Goal: Transaction & Acquisition: Purchase product/service

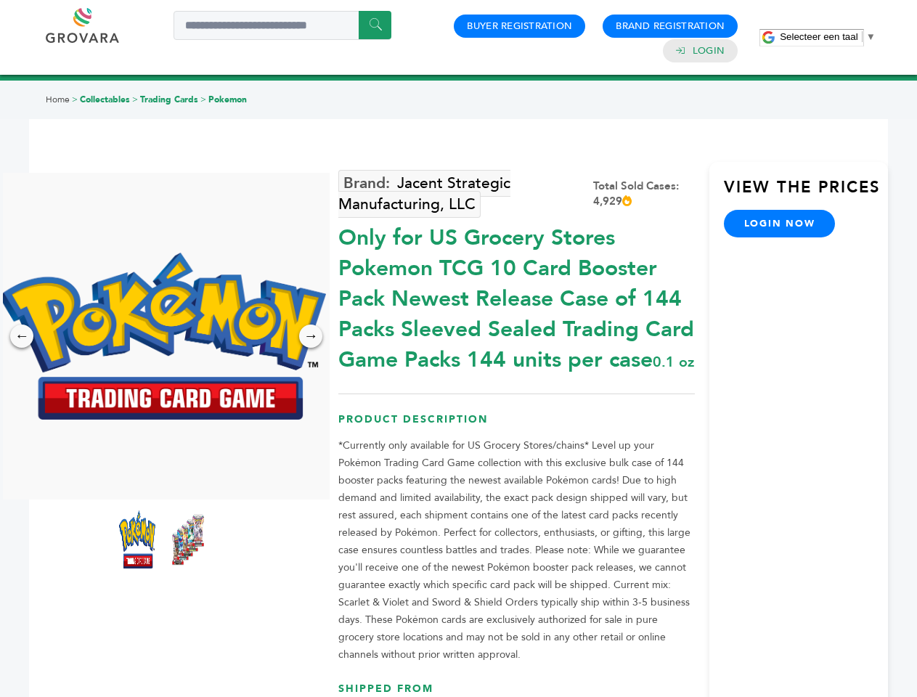
click at [828, 36] on span "Selecteer een taal" at bounding box center [819, 36] width 78 height 11
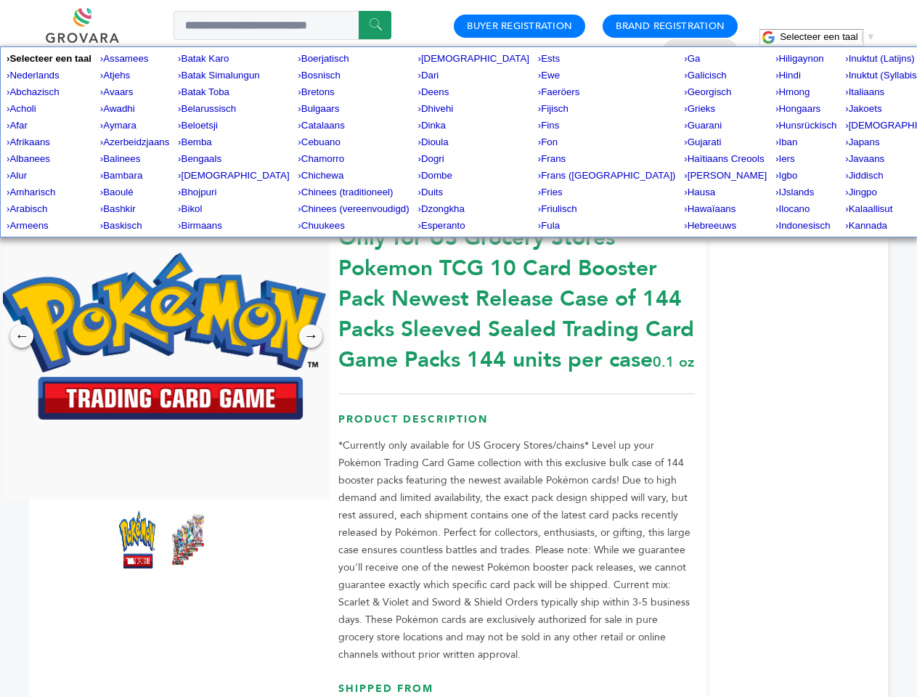
click at [163, 336] on img at bounding box center [162, 336] width 327 height 167
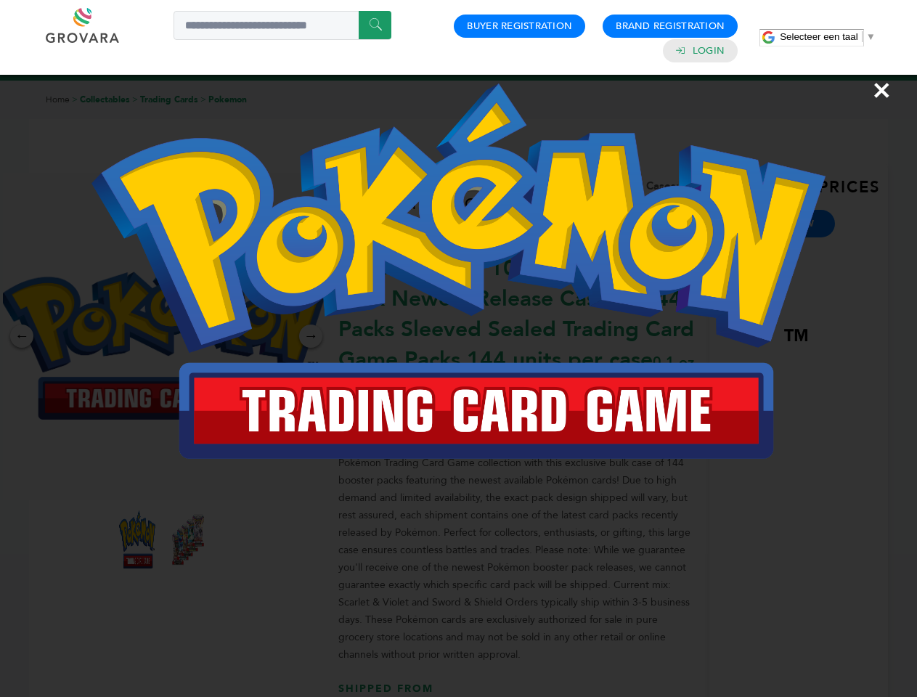
click at [22, 336] on div "×" at bounding box center [458, 348] width 917 height 697
click at [311, 336] on div "→" at bounding box center [310, 335] width 23 height 23
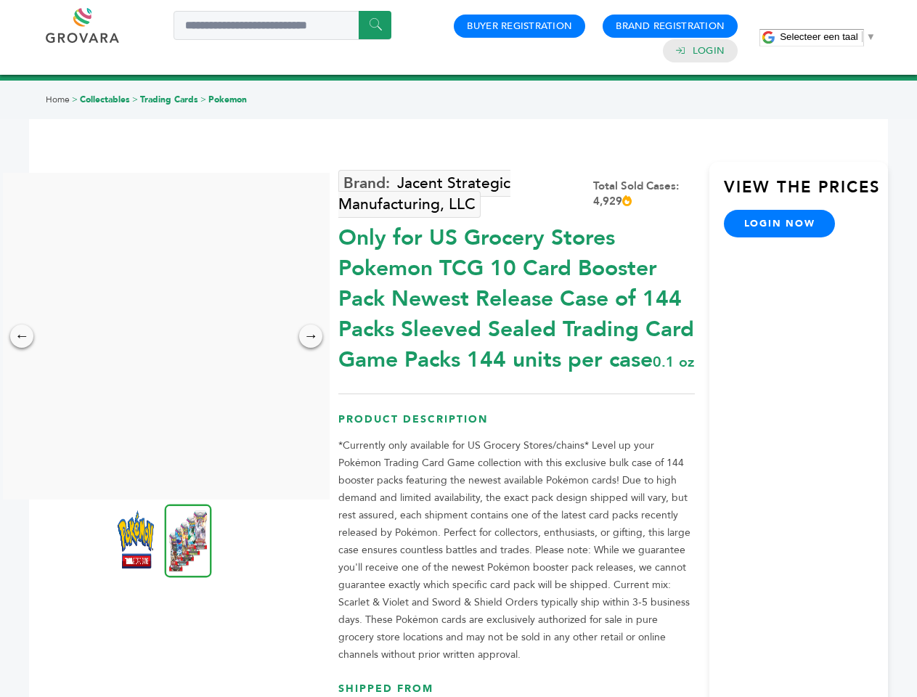
click at [137, 539] on img at bounding box center [136, 539] width 36 height 58
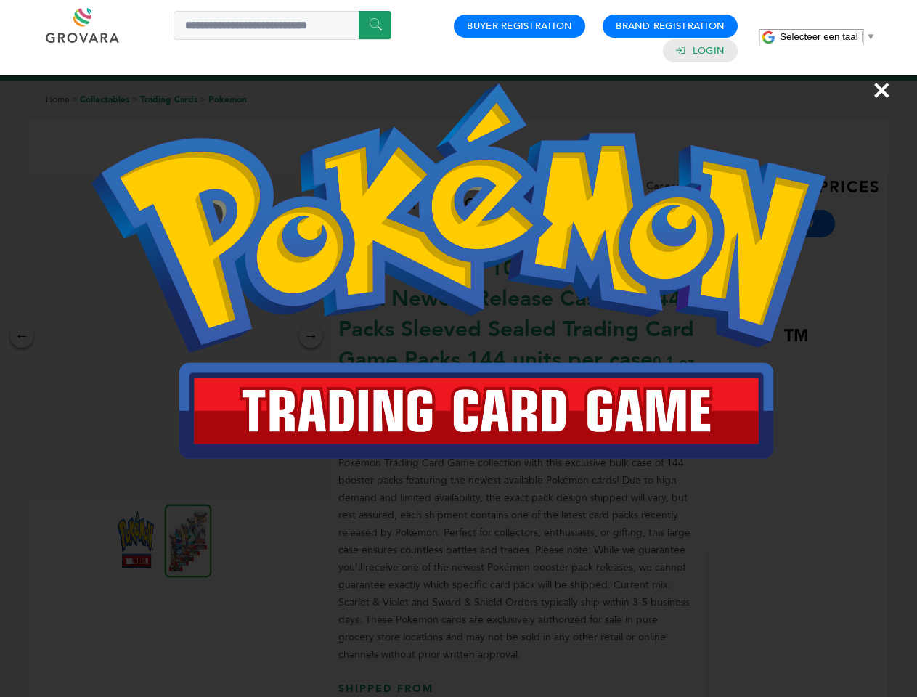
click at [188, 539] on div "×" at bounding box center [458, 348] width 917 height 697
